Goal: Information Seeking & Learning: Learn about a topic

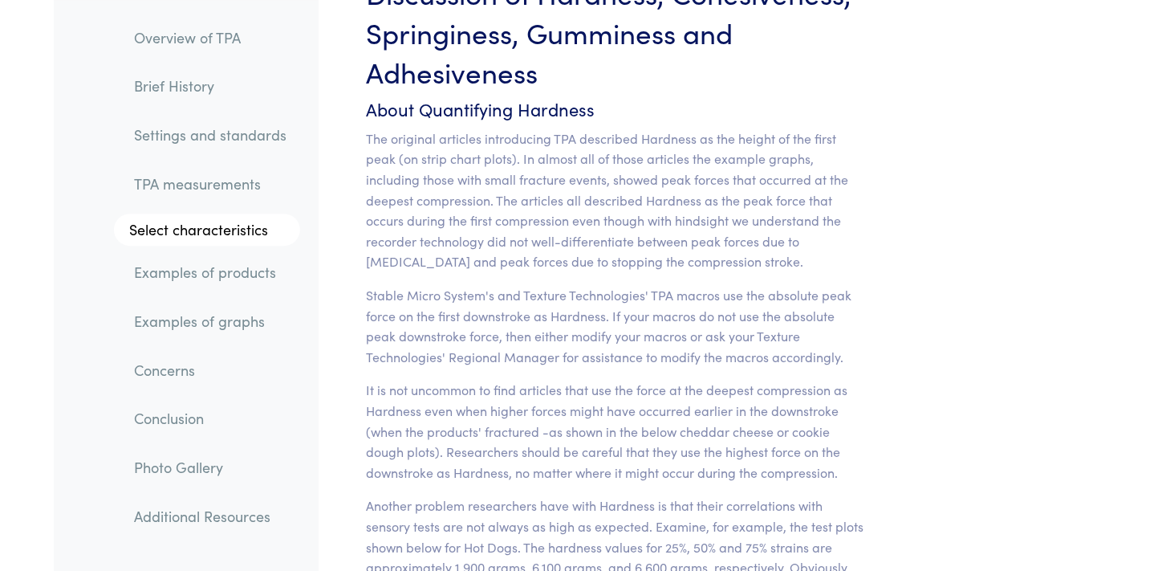
scroll to position [12681, 0]
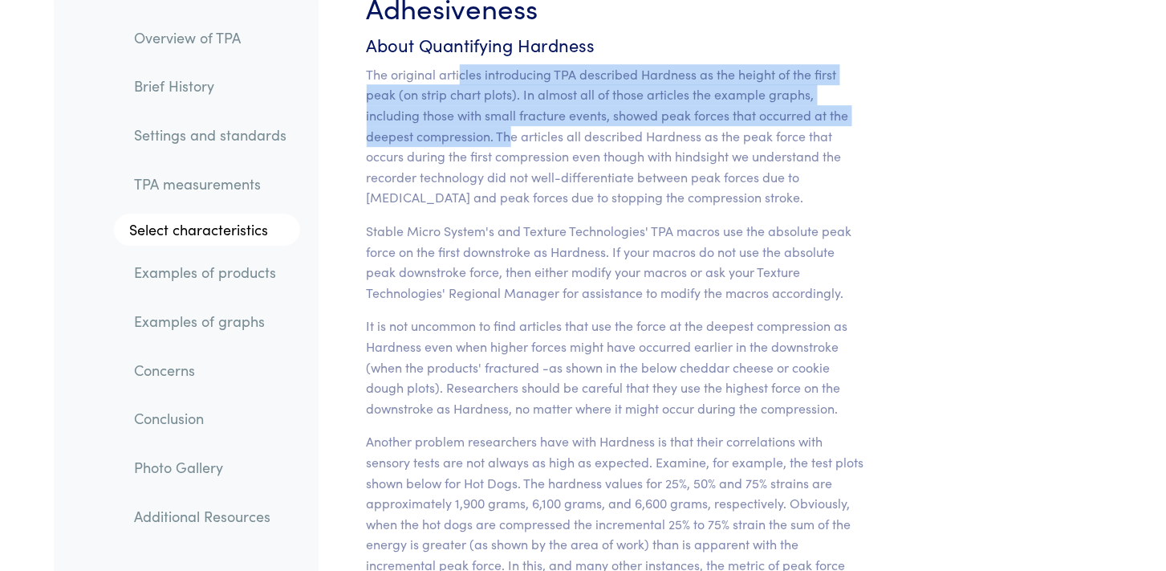
drag, startPoint x: 508, startPoint y: 111, endPoint x: 461, endPoint y: 55, distance: 72.9
click at [461, 64] on p "The original articles introducing TPA described Hardness as the height of the f…" at bounding box center [617, 136] width 500 height 144
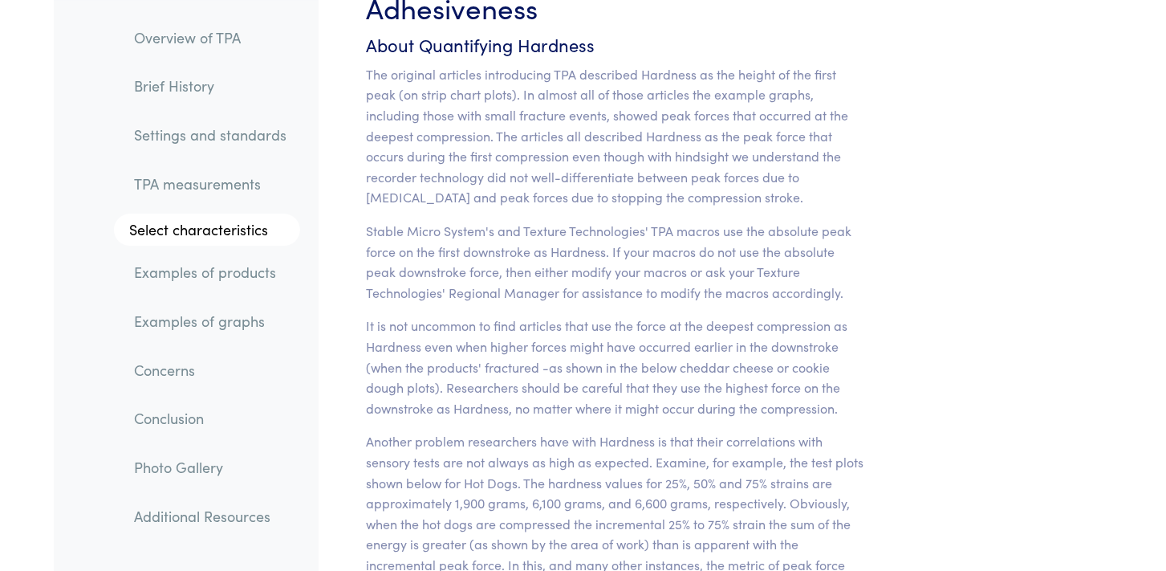
click at [479, 221] on p "Stable Micro System's and Texture Technologies' TPA macros use the absolute pea…" at bounding box center [617, 262] width 500 height 82
click at [815, 323] on p "It is not uncommon to find articles that use the force at the deepest compressi…" at bounding box center [617, 366] width 500 height 103
copy p "downstroke"
